Goal: Navigation & Orientation: Find specific page/section

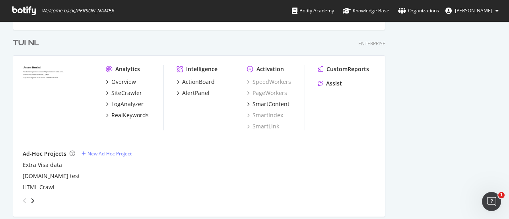
scroll to position [1907, 0]
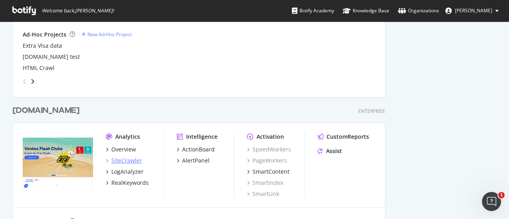
click at [124, 162] on div "SiteCrawler" at bounding box center [126, 161] width 31 height 8
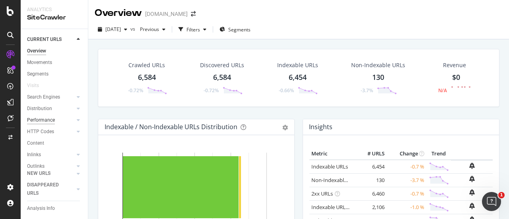
click at [52, 120] on div "Performance" at bounding box center [41, 120] width 28 height 8
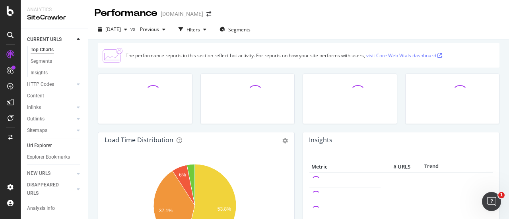
scroll to position [90, 0]
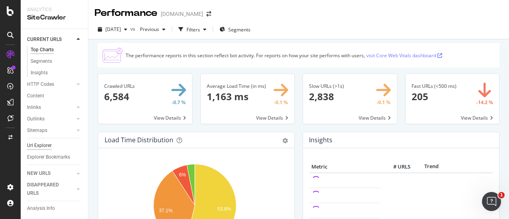
click at [48, 141] on div "Url Explorer" at bounding box center [39, 145] width 25 height 8
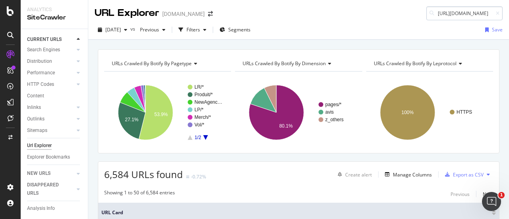
scroll to position [0, 80]
type input "[URL][DOMAIN_NAME]"
